Goal: Task Accomplishment & Management: Use online tool/utility

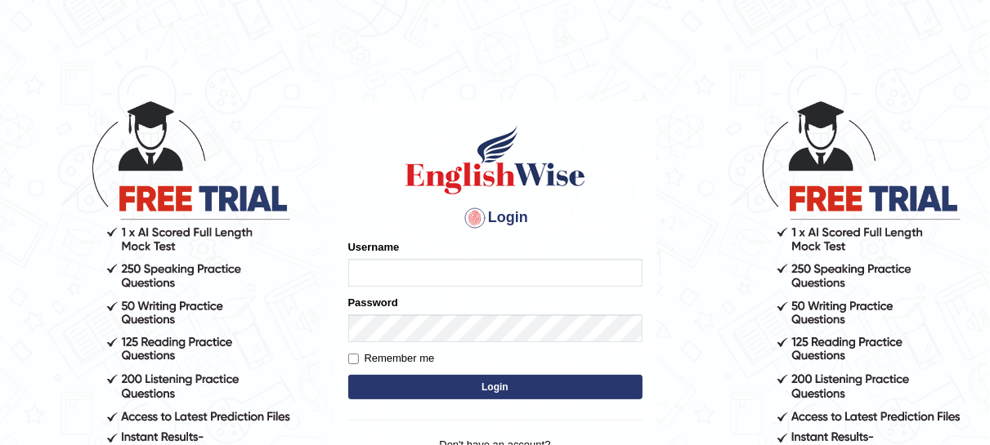
type input "mmr25"
click at [473, 381] on button "Login" at bounding box center [495, 387] width 294 height 25
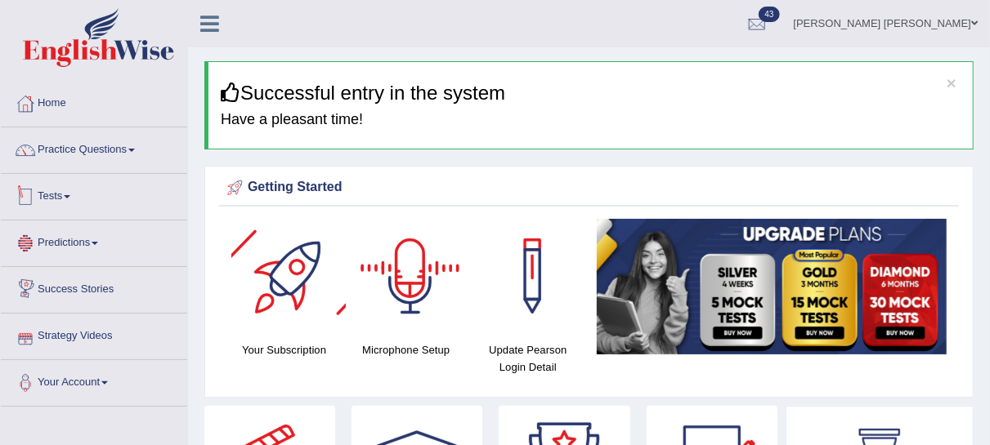
click at [69, 203] on link "Tests" at bounding box center [94, 194] width 186 height 41
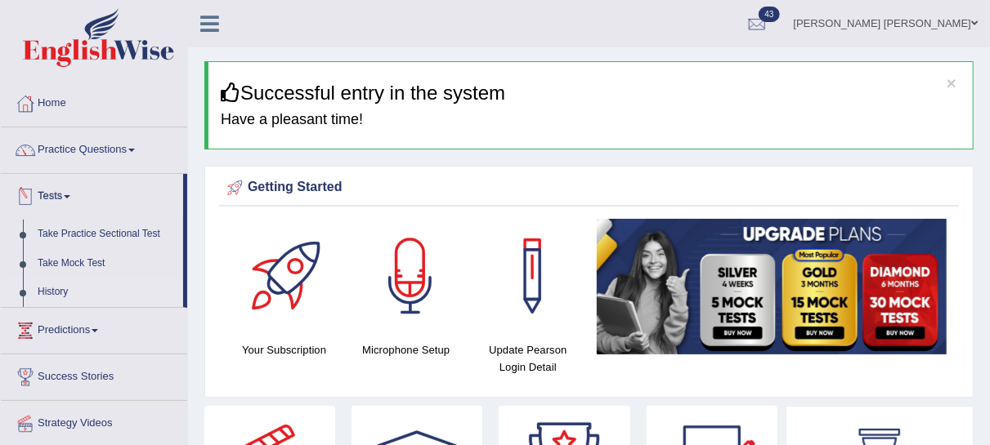
click at [62, 294] on link "History" at bounding box center [106, 292] width 153 height 29
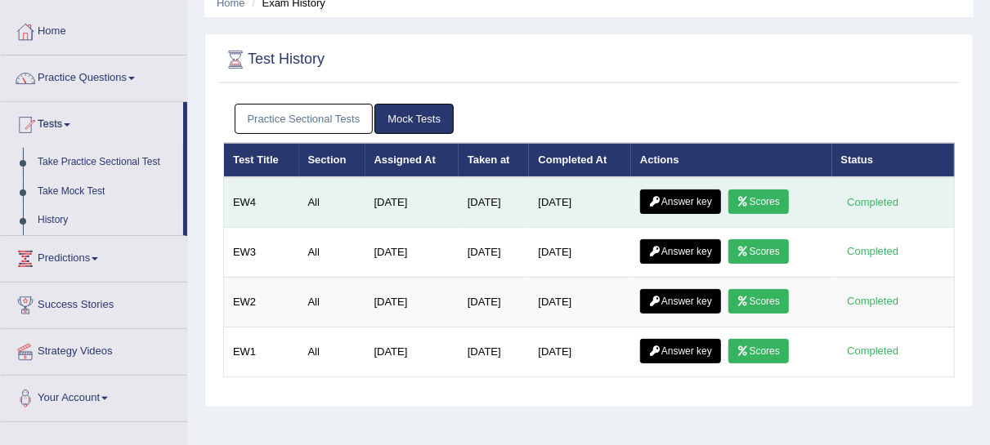
click at [774, 205] on link "Scores" at bounding box center [758, 202] width 60 height 25
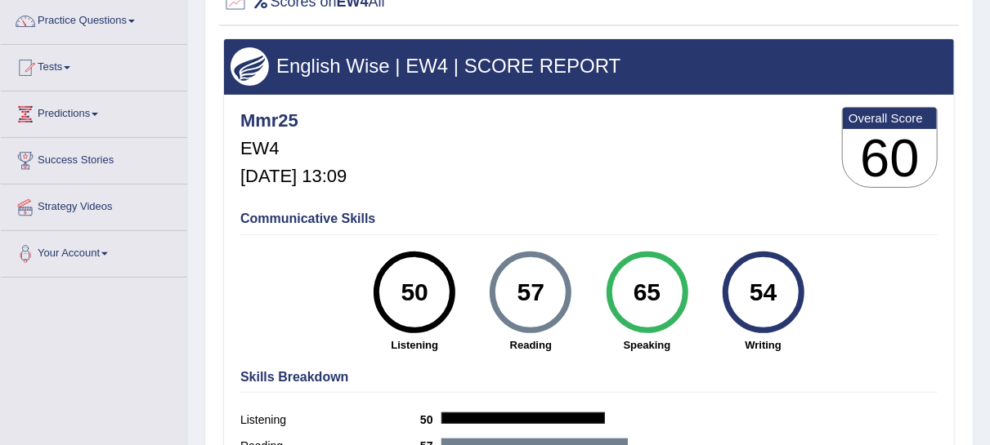
scroll to position [90, 0]
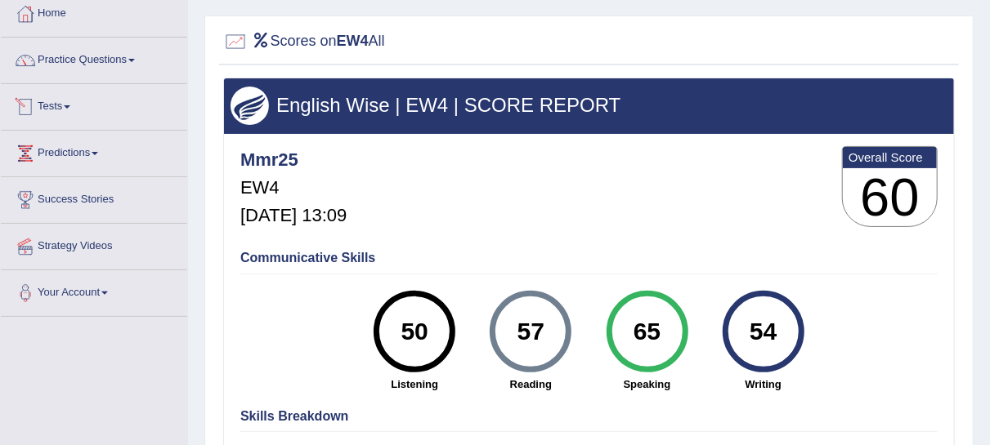
click at [70, 105] on span at bounding box center [67, 106] width 7 height 3
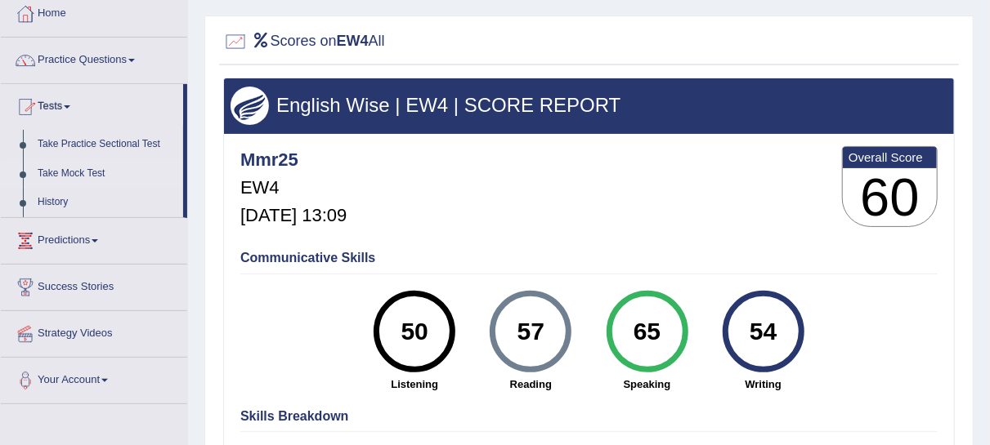
click at [92, 172] on link "Take Mock Test" at bounding box center [106, 173] width 153 height 29
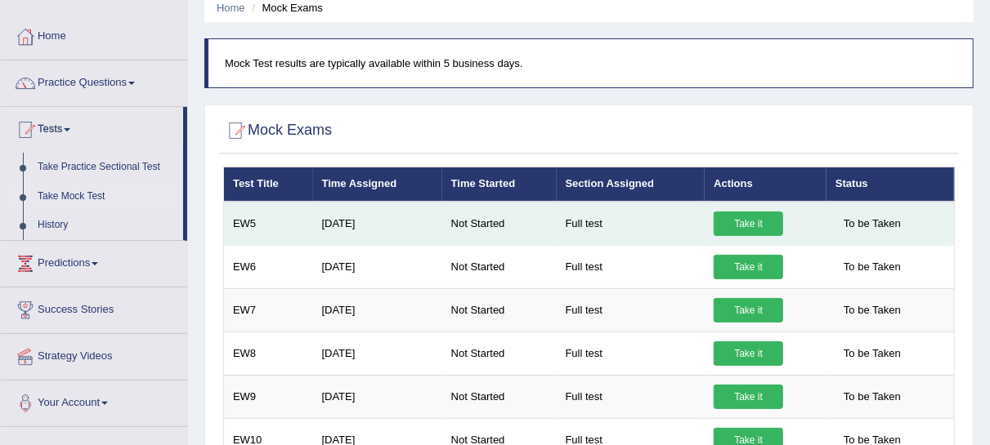
click at [717, 228] on link "Take it" at bounding box center [747, 224] width 69 height 25
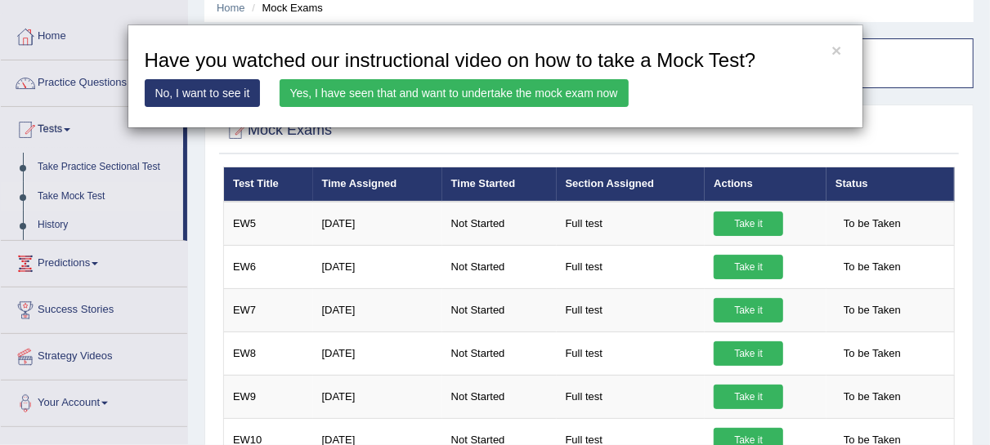
click at [415, 101] on link "Yes, I have seen that and want to undertake the mock exam now" at bounding box center [453, 93] width 349 height 28
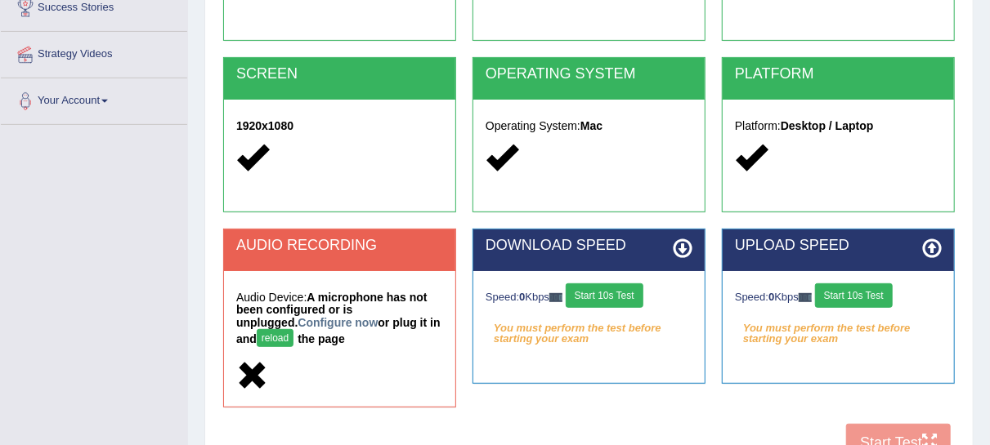
scroll to position [283, 0]
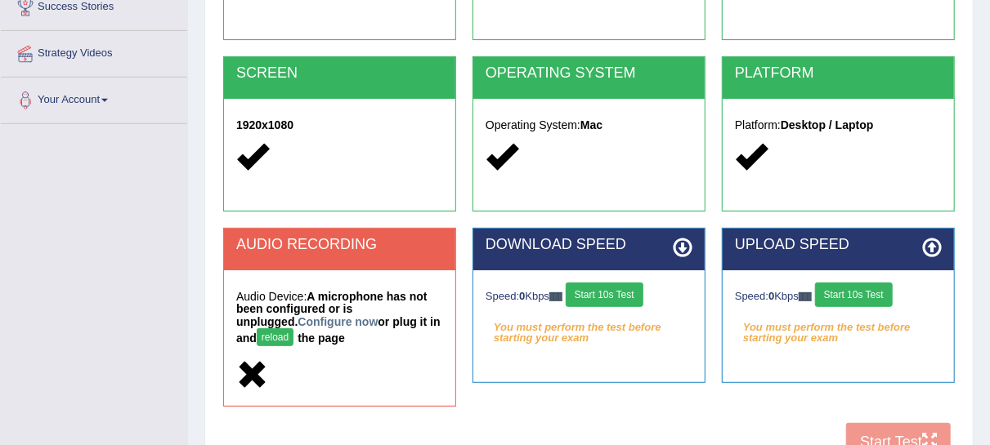
click at [262, 333] on button "reload" at bounding box center [275, 338] width 37 height 18
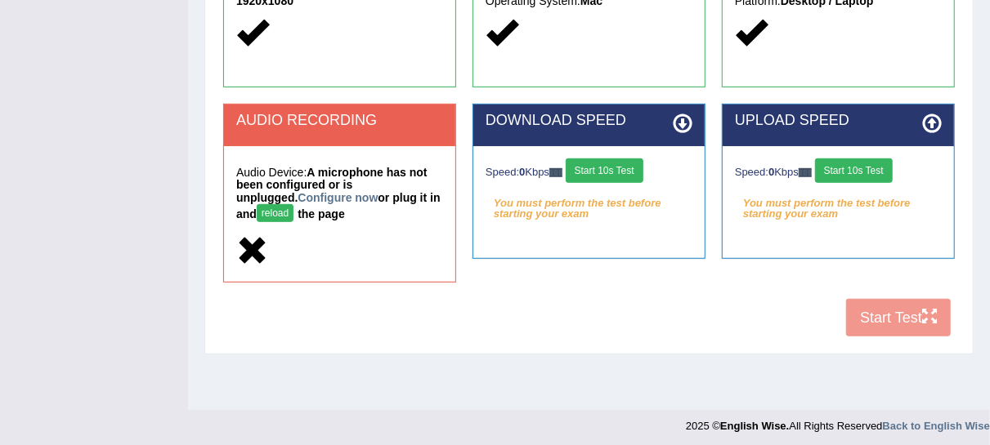
scroll to position [413, 0]
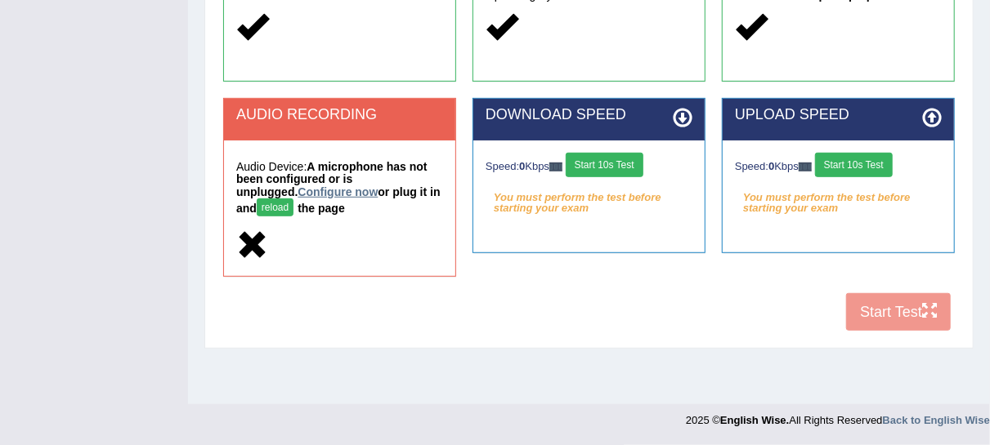
click at [307, 194] on link "Configure now" at bounding box center [337, 192] width 80 height 13
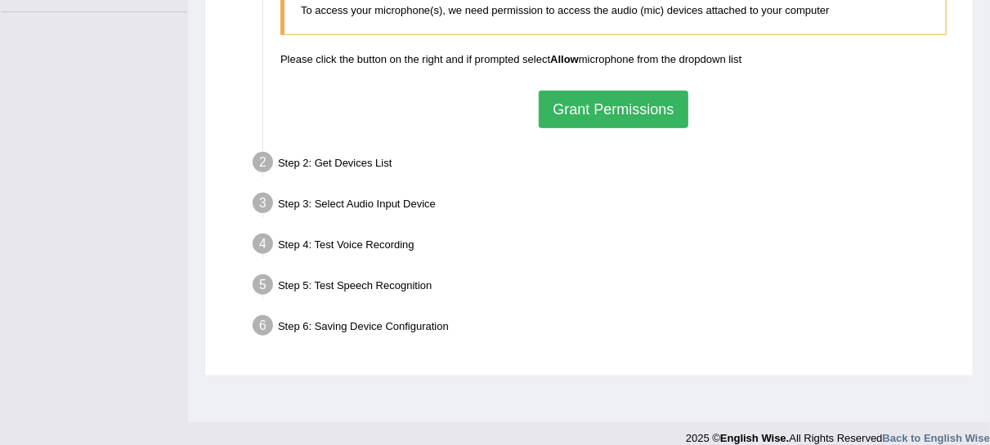
click at [632, 118] on button "Grant Permissions" at bounding box center [613, 110] width 149 height 38
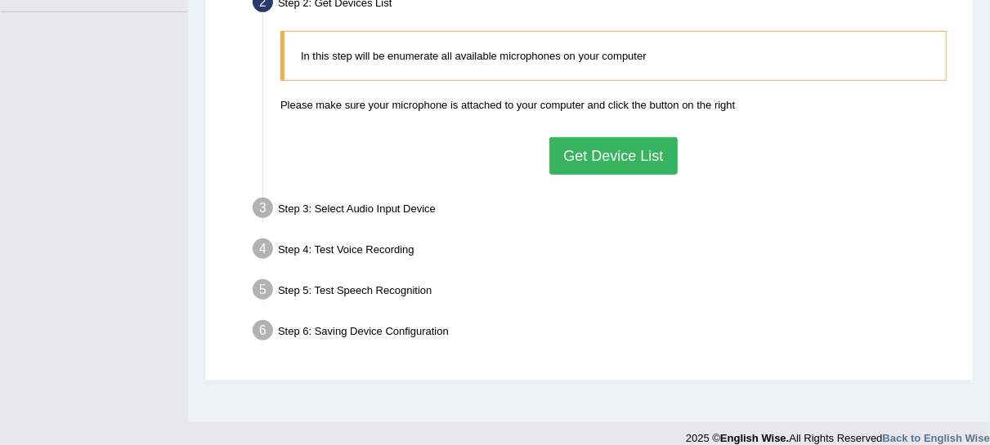
click at [618, 158] on button "Get Device List" at bounding box center [612, 156] width 127 height 38
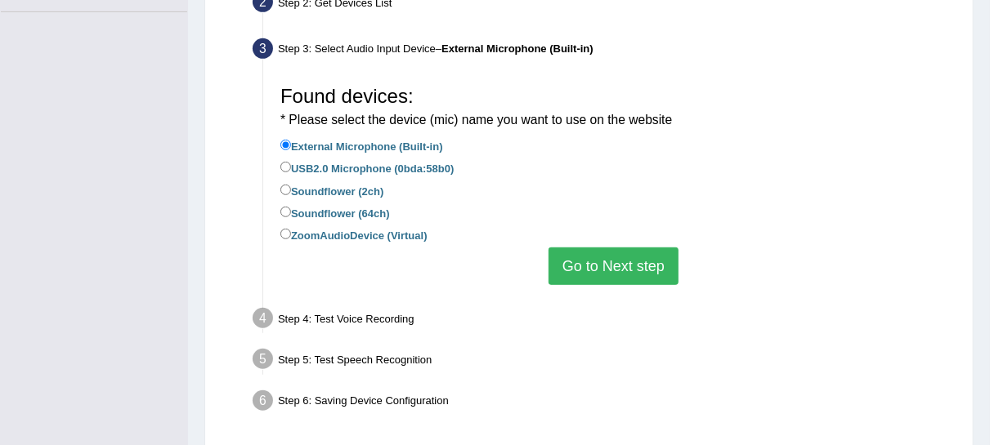
click at [568, 261] on button "Go to Next step" at bounding box center [613, 267] width 130 height 38
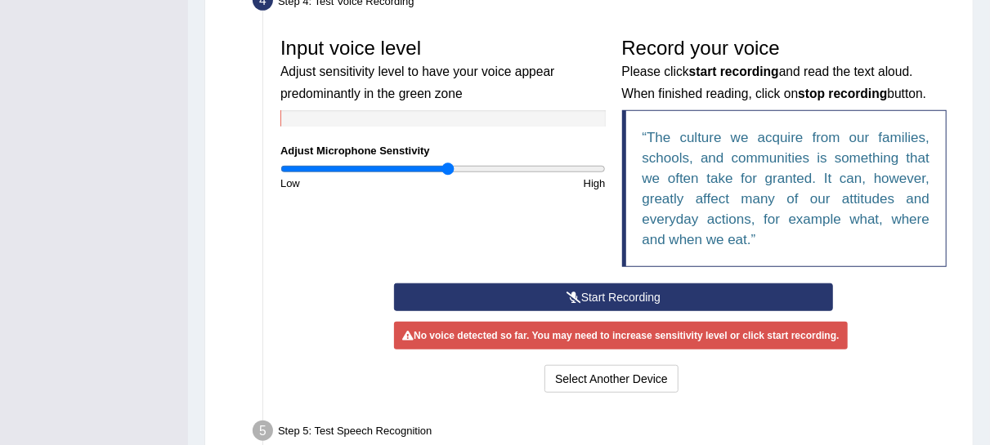
scroll to position [490, 0]
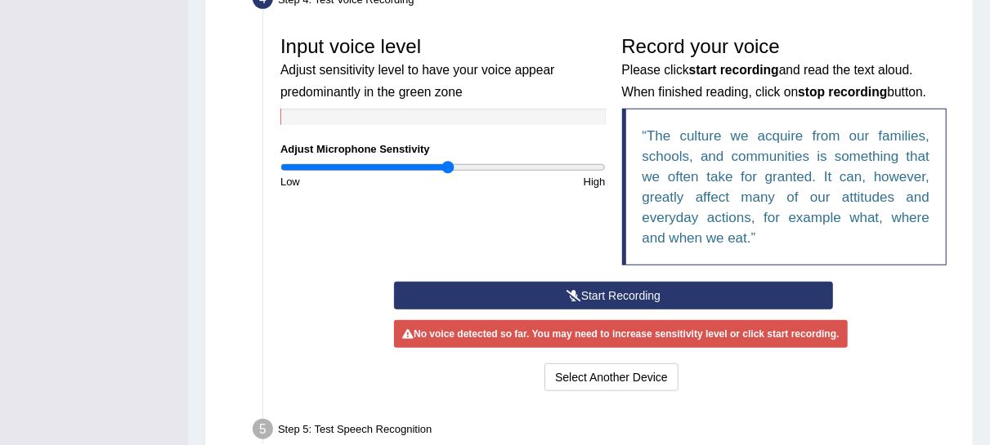
click at [494, 293] on button "Start Recording" at bounding box center [613, 296] width 439 height 28
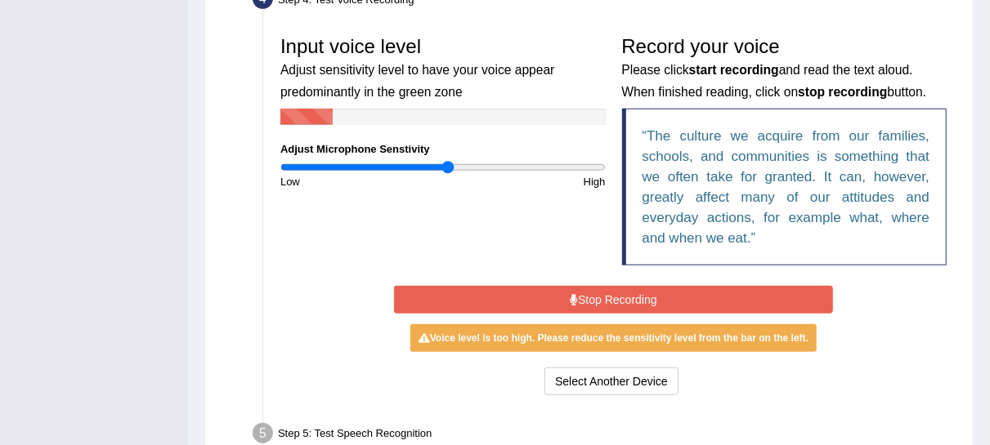
click at [497, 306] on button "Stop Recording" at bounding box center [613, 300] width 439 height 28
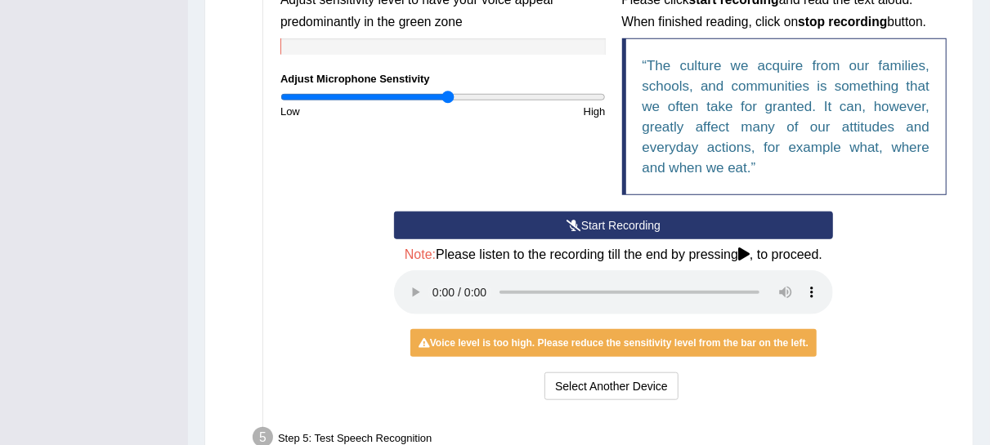
scroll to position [561, 0]
click at [548, 226] on button "Start Recording" at bounding box center [613, 226] width 439 height 28
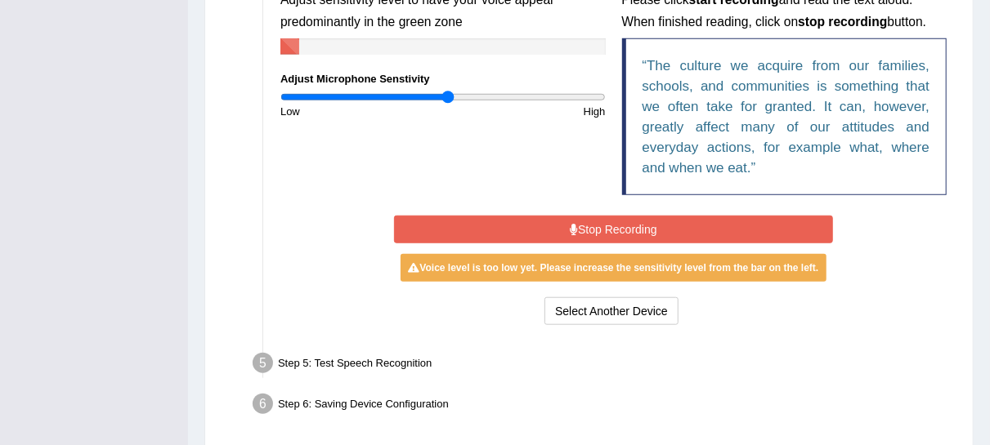
scroll to position [558, 0]
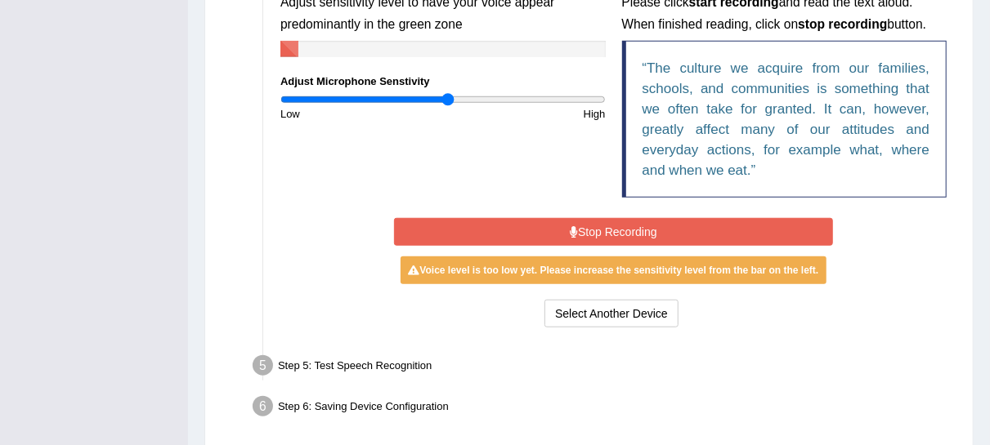
click at [548, 226] on button "Stop Recording" at bounding box center [613, 232] width 439 height 28
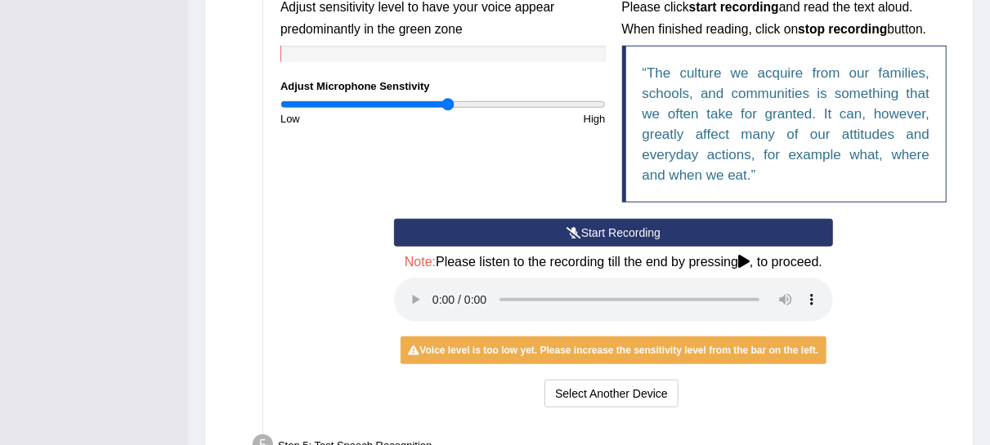
scroll to position [552, 0]
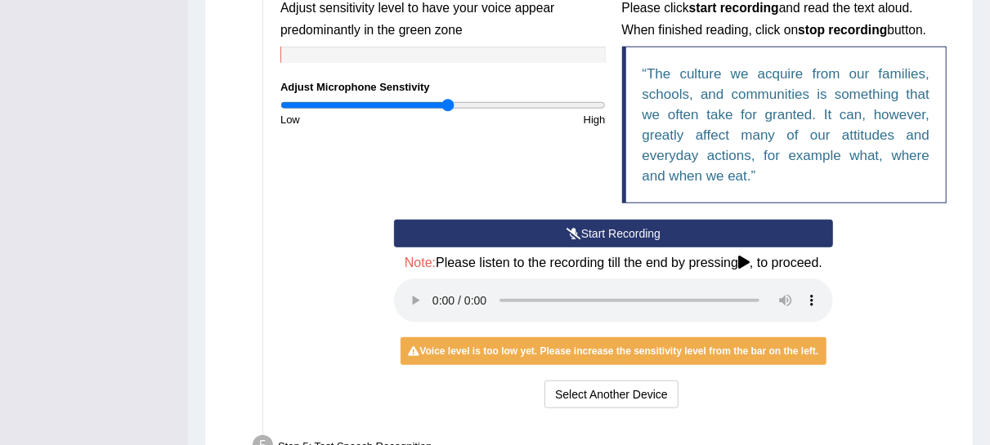
click at [541, 226] on button "Start Recording" at bounding box center [613, 234] width 439 height 28
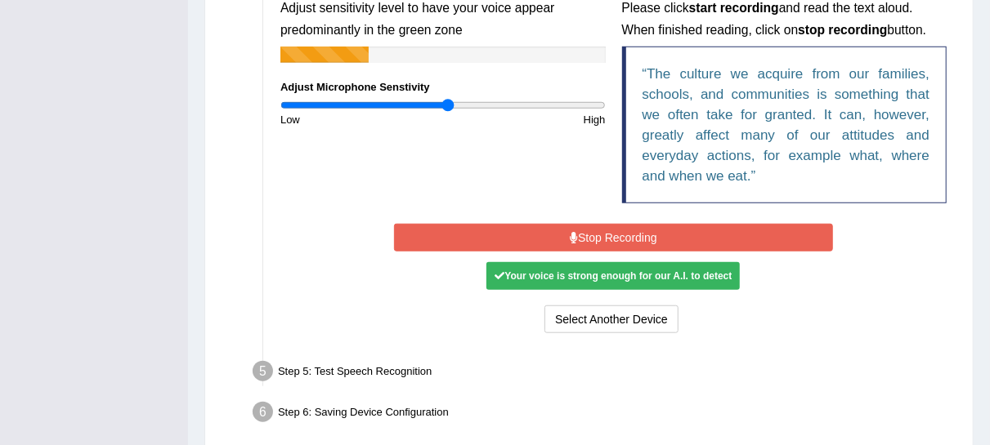
click at [540, 226] on button "Stop Recording" at bounding box center [613, 238] width 439 height 28
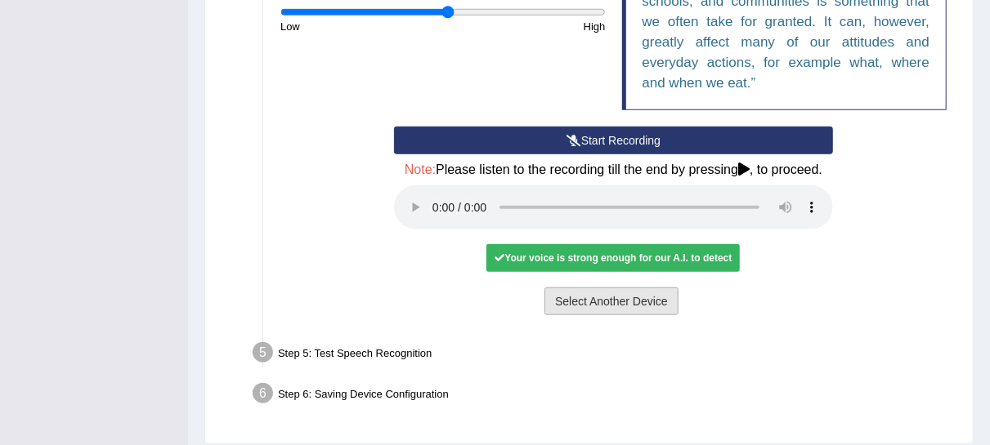
scroll to position [647, 0]
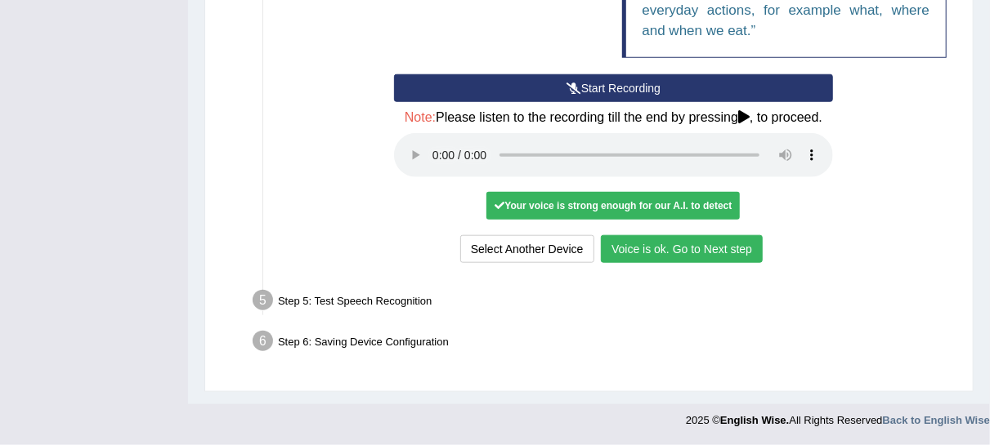
click at [686, 249] on button "Voice is ok. Go to Next step" at bounding box center [682, 249] width 162 height 28
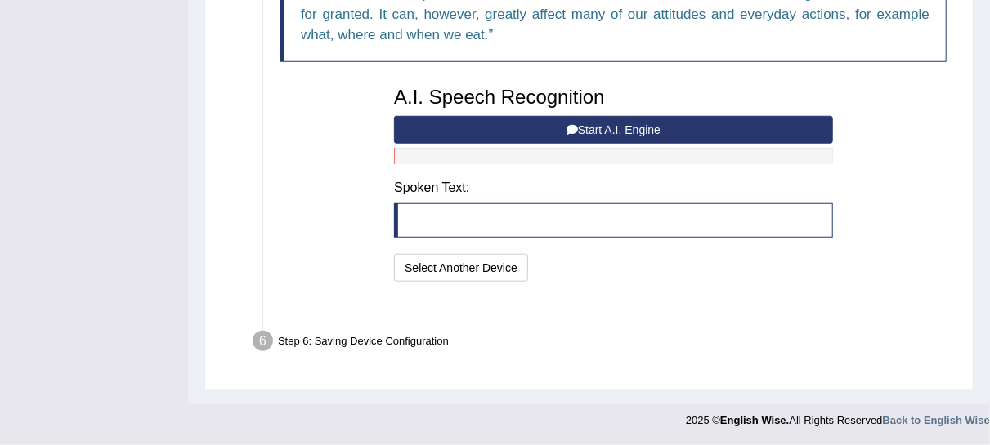
scroll to position [610, 0]
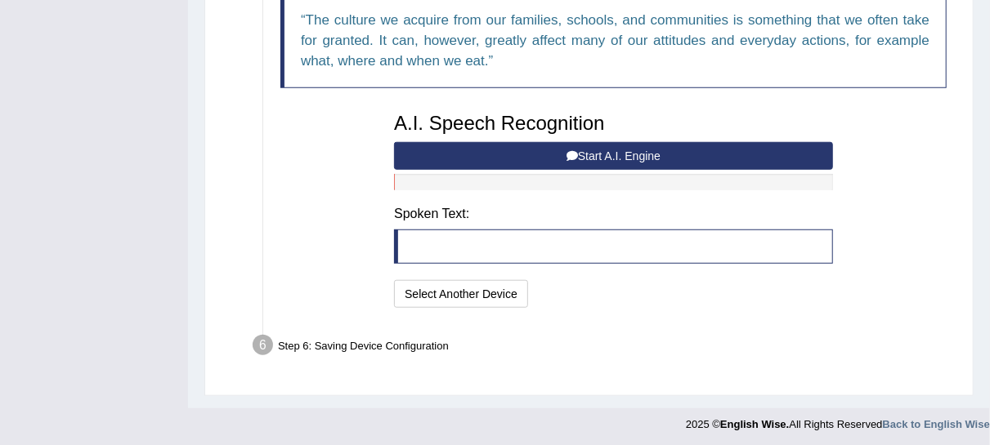
click at [528, 153] on button "Start A.I. Engine" at bounding box center [613, 156] width 439 height 28
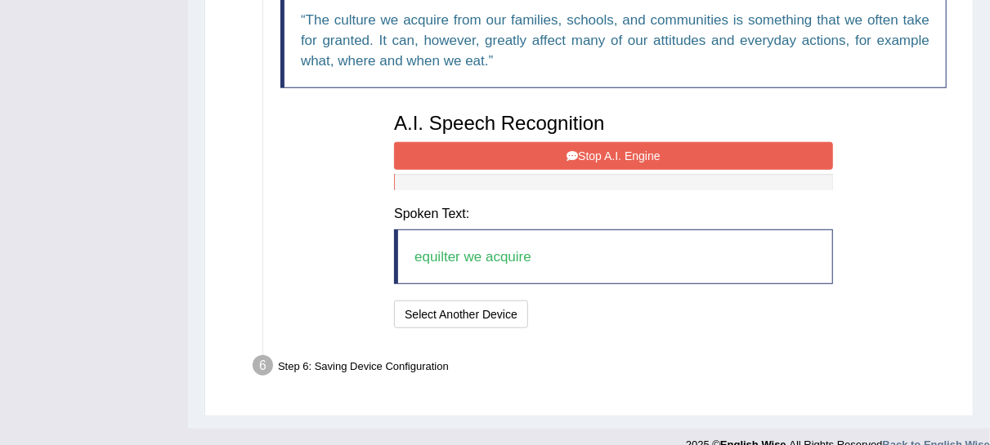
click at [528, 153] on button "Stop A.I. Engine" at bounding box center [613, 156] width 439 height 28
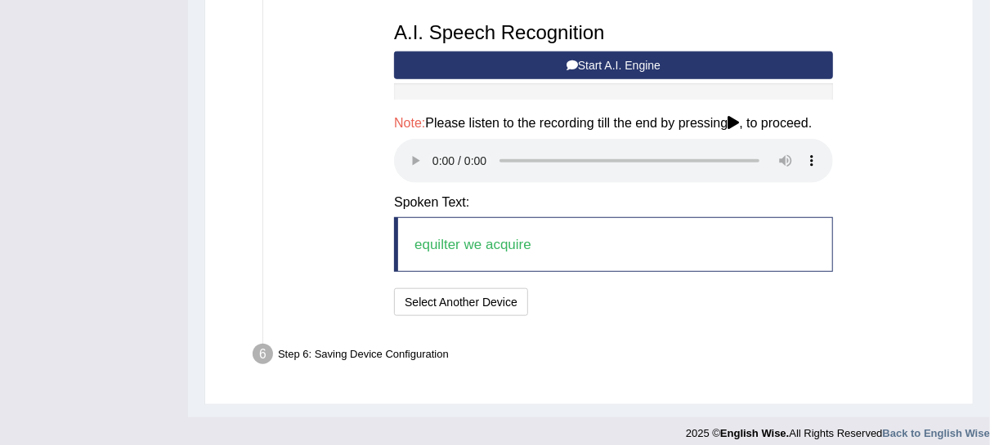
scroll to position [701, 0]
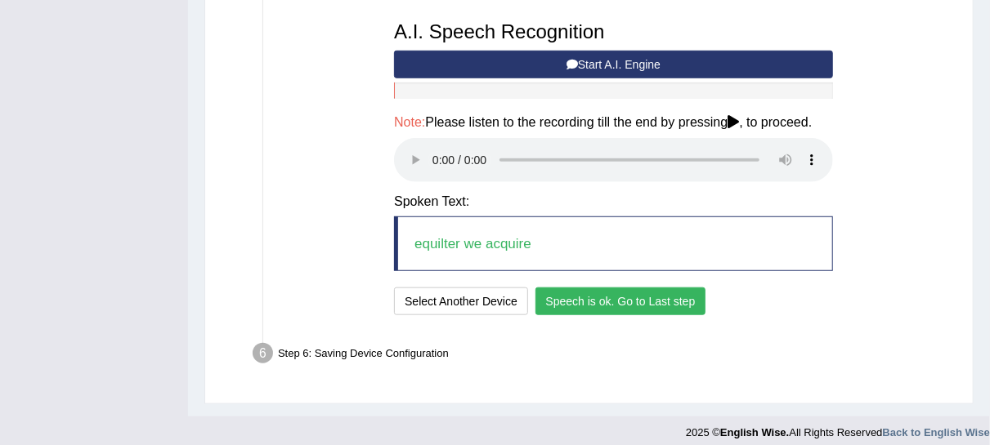
click at [550, 311] on button "Speech is ok. Go to Last step" at bounding box center [620, 302] width 171 height 28
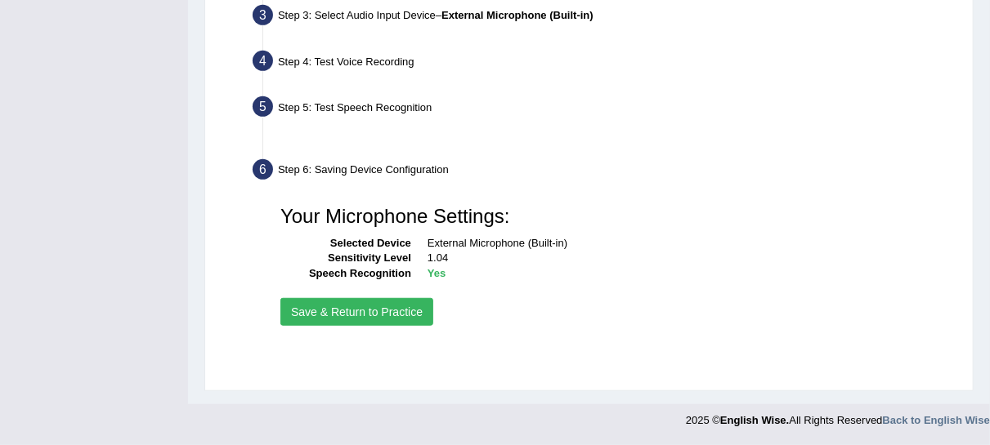
scroll to position [413, 0]
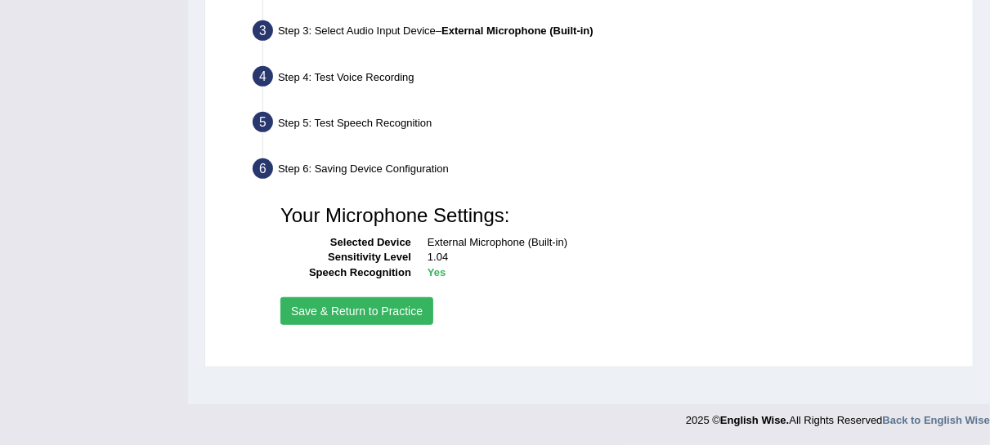
click at [391, 309] on button "Save & Return to Practice" at bounding box center [356, 311] width 153 height 28
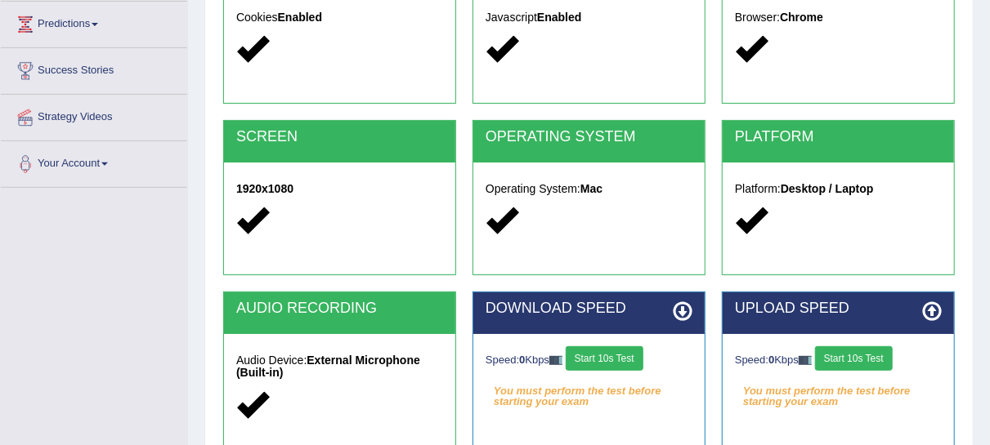
drag, startPoint x: 574, startPoint y: 353, endPoint x: 600, endPoint y: 355, distance: 26.3
click at [574, 353] on div "Speed: 0 Kbps Start 10s Test" at bounding box center [588, 361] width 207 height 29
drag, startPoint x: 600, startPoint y: 355, endPoint x: 625, endPoint y: 357, distance: 25.4
click at [600, 355] on button "Start 10s Test" at bounding box center [605, 359] width 78 height 25
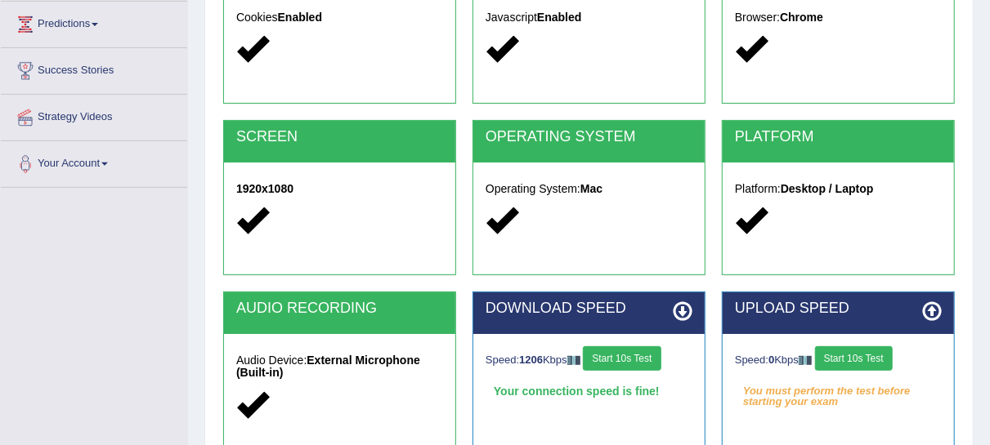
click at [847, 355] on button "Start 10s Test" at bounding box center [854, 359] width 78 height 25
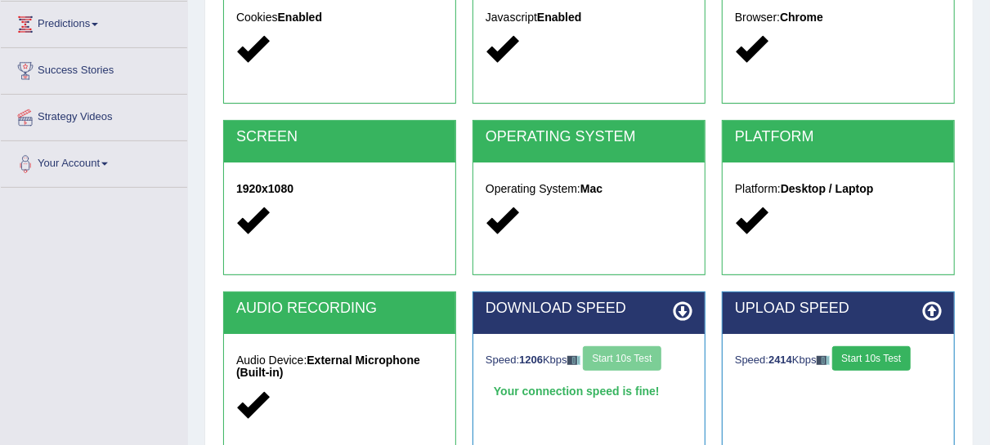
click at [847, 355] on button "Start 10s Test" at bounding box center [871, 359] width 78 height 25
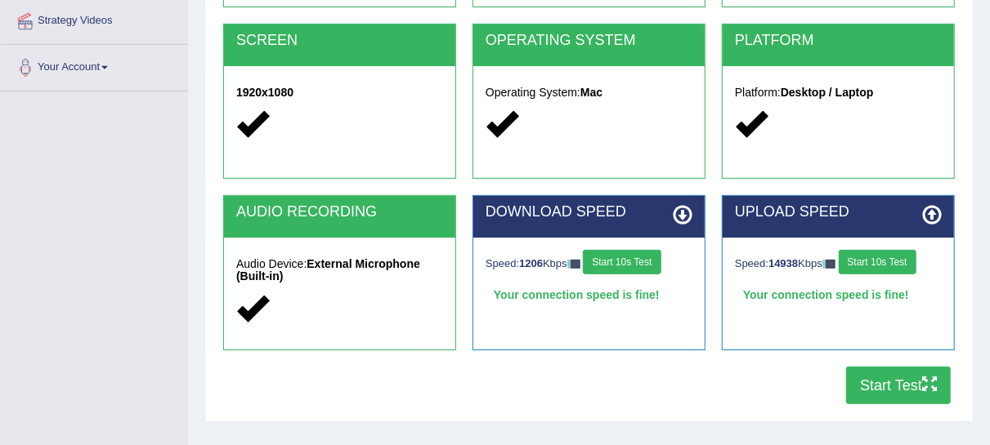
scroll to position [413, 0]
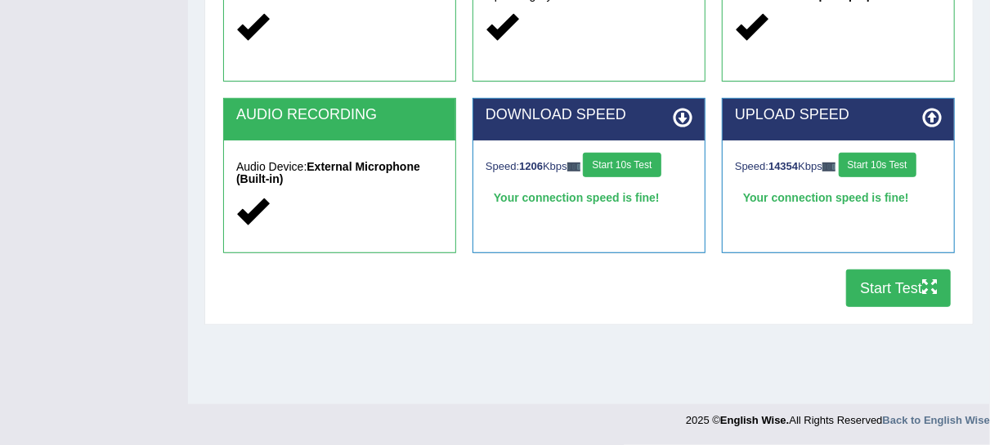
click at [914, 288] on button "Start Test" at bounding box center [898, 289] width 105 height 38
